Goal: Task Accomplishment & Management: Use online tool/utility

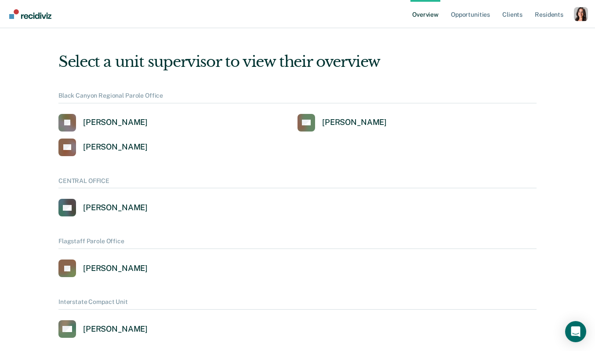
click at [588, 11] on div "Overview Opportunities Client s Resident s Profile How it works Log Out" at bounding box center [297, 14] width 595 height 28
click at [582, 15] on div "Profile dropdown button" at bounding box center [581, 14] width 14 height 14
click at [524, 38] on link "Profile" at bounding box center [546, 39] width 57 height 7
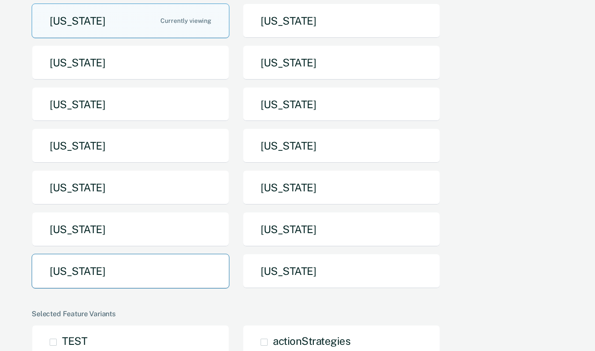
scroll to position [127, 0]
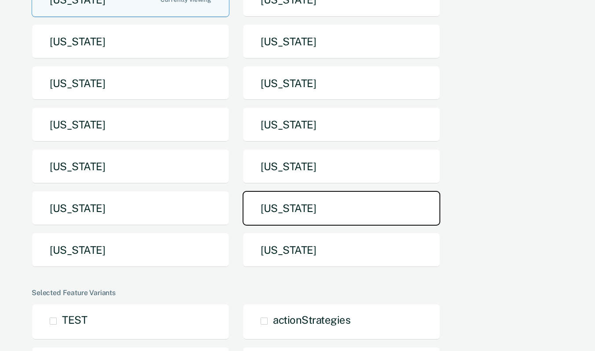
click at [272, 209] on button "[US_STATE]" at bounding box center [342, 208] width 198 height 35
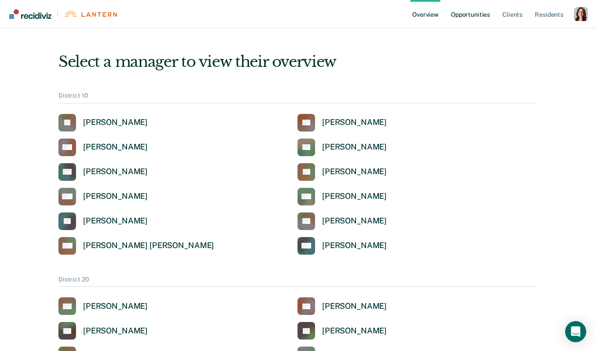
click at [477, 14] on link "Opportunities" at bounding box center [470, 14] width 43 height 28
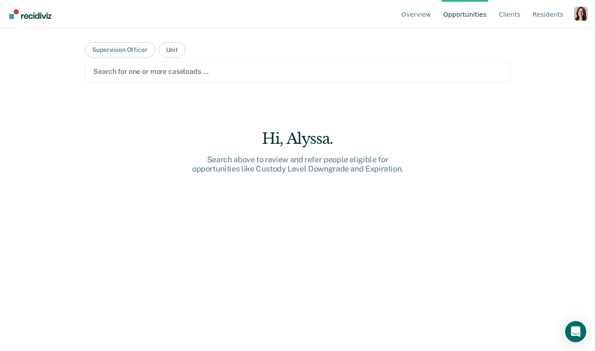
click at [163, 63] on div "Search for one or more caseloads …" at bounding box center [298, 71] width 426 height 21
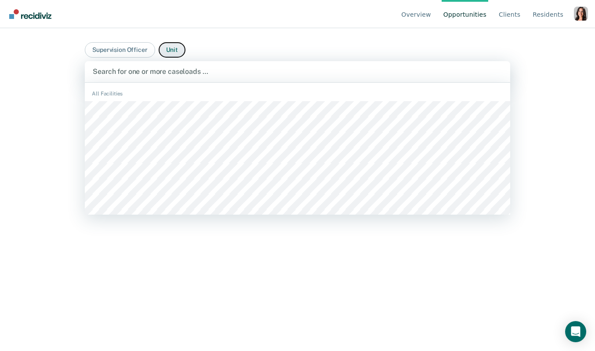
click at [172, 53] on button "Unit" at bounding box center [172, 49] width 27 height 15
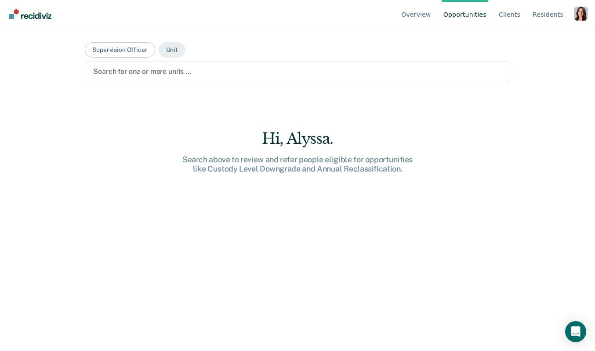
click at [285, 75] on div at bounding box center [297, 71] width 409 height 10
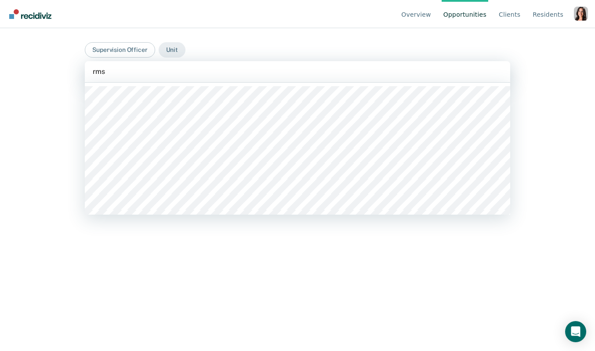
type input "rmsi"
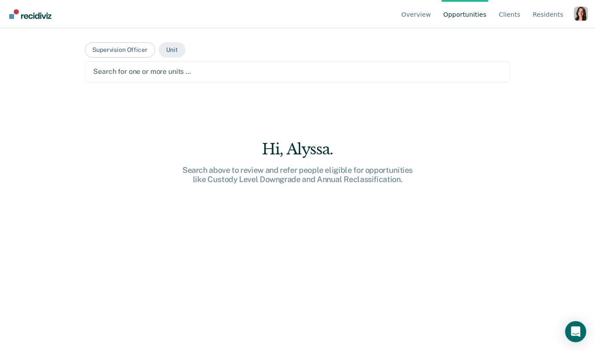
click at [138, 74] on div at bounding box center [297, 71] width 409 height 10
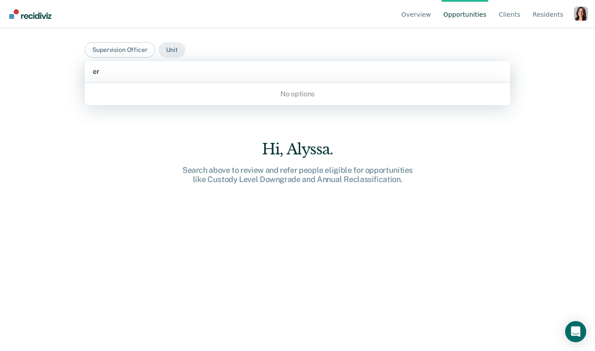
type input "e"
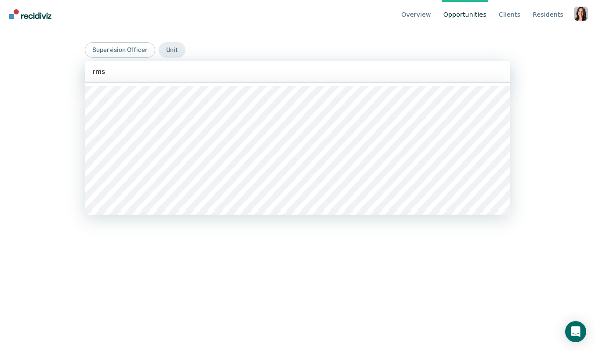
type input "rmsi"
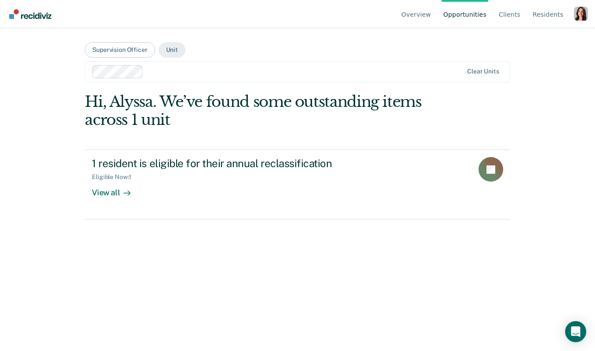
click at [164, 74] on div at bounding box center [305, 71] width 317 height 10
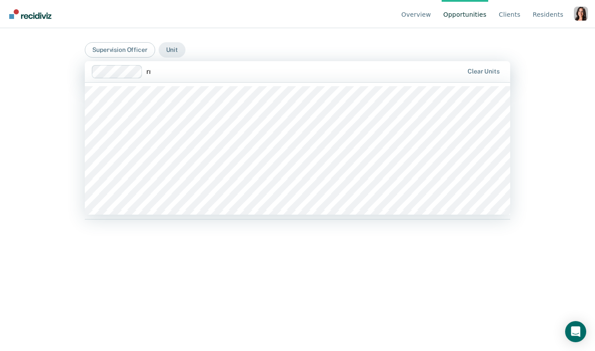
type input "rms"
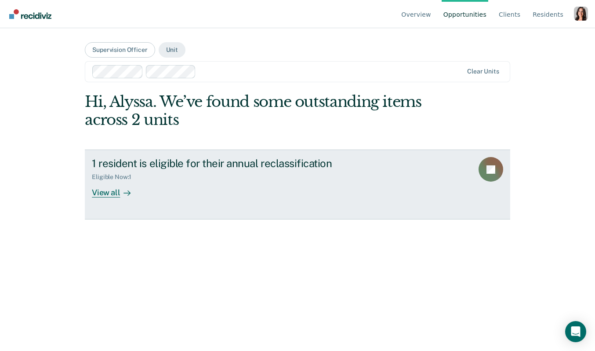
click at [119, 208] on link "1 resident is eligible for their annual reclassification Eligible Now : 1 View …" at bounding box center [298, 183] width 426 height 69
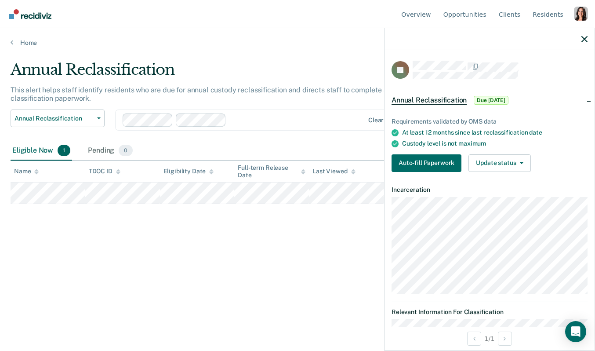
click at [279, 115] on div at bounding box center [297, 120] width 134 height 10
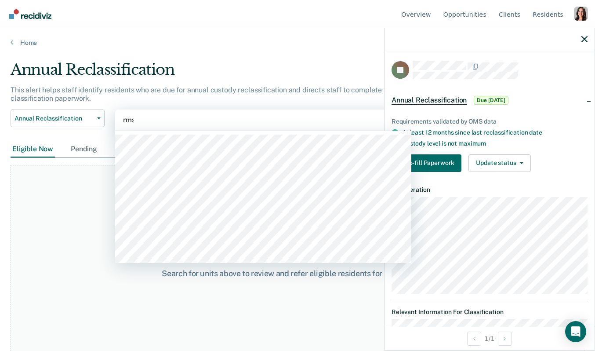
type input "rmsi"
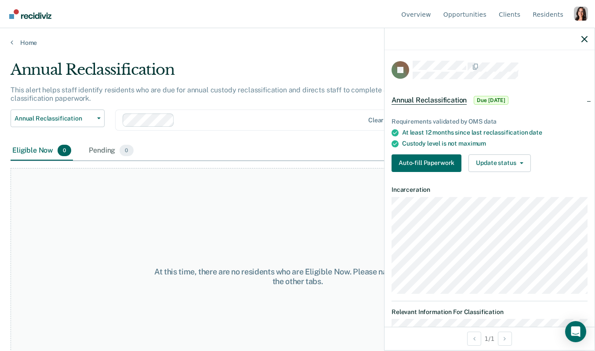
click at [194, 117] on div at bounding box center [271, 120] width 186 height 10
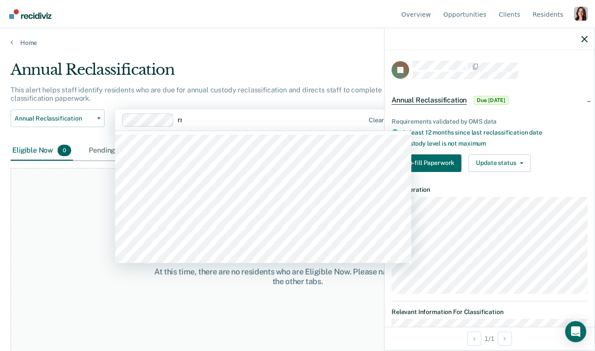
type input "rms"
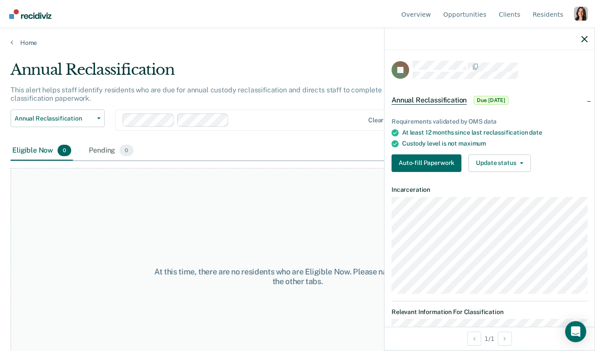
click at [592, 40] on div at bounding box center [490, 39] width 210 height 22
click at [585, 40] on icon "button" at bounding box center [585, 39] width 6 height 6
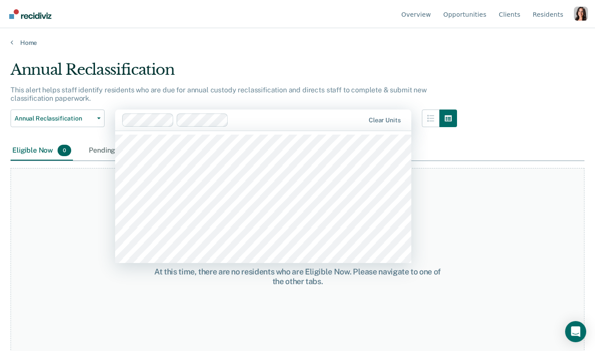
click at [287, 117] on div at bounding box center [298, 120] width 133 height 10
type input "rmsi"
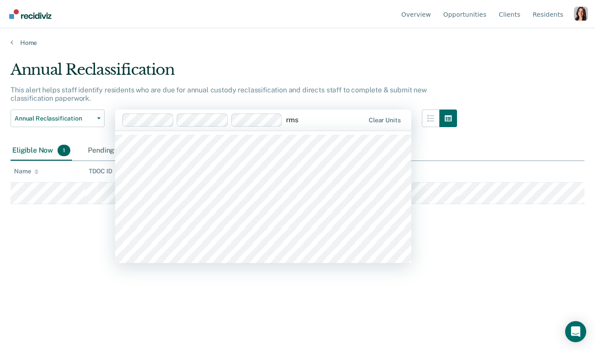
type input "rmsi"
